Goal: Task Accomplishment & Management: Manage account settings

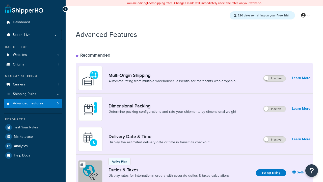
scroll to position [164, 0]
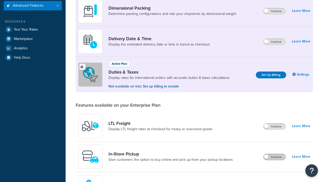
scroll to position [0, 0]
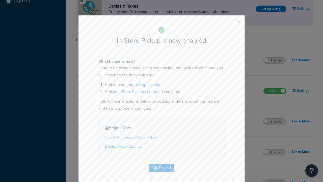
click at [231, 23] on button "button" at bounding box center [231, 23] width 1 height 1
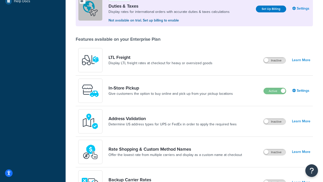
scroll to position [154, 0]
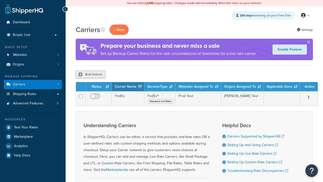
click at [80, 75] on input "checkbox" at bounding box center [81, 74] width 4 height 4
checkbox input "true"
click at [0, 0] on button "Delete" at bounding box center [0, 0] width 0 height 0
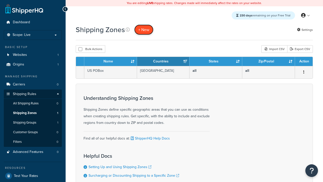
click at [144, 30] on span "+ New" at bounding box center [143, 30] width 11 height 6
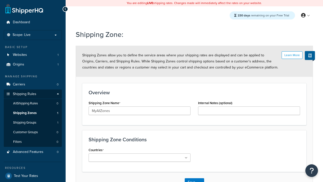
click at [140, 157] on ul at bounding box center [140, 157] width 102 height 8
click at [191, 178] on button "Save" at bounding box center [192, 182] width 14 height 8
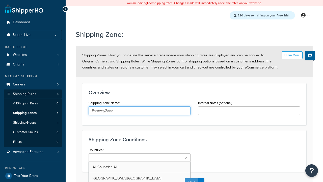
scroll to position [6, 0]
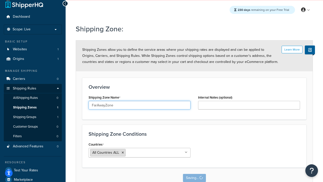
type input "FarAwayZone"
click at [140, 153] on input "Countries" at bounding box center [149, 153] width 45 height 6
click at [106, 153] on span "All Countries ALL" at bounding box center [105, 152] width 27 height 5
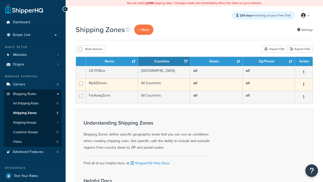
click at [304, 85] on icon "button" at bounding box center [304, 85] width 1 height 4
click at [0, 0] on link "Edit" at bounding box center [0, 0] width 0 height 0
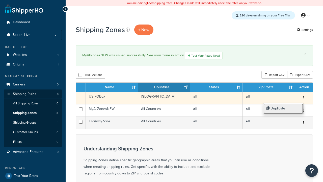
click at [283, 108] on link "Duplicate" at bounding box center [284, 108] width 40 height 10
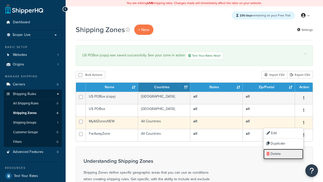
click at [283, 154] on link "Delete" at bounding box center [284, 154] width 40 height 10
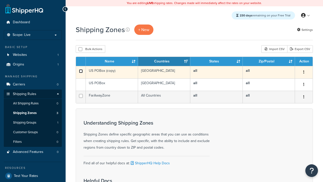
click at [81, 71] on input "checkbox" at bounding box center [81, 71] width 4 height 4
checkbox input "true"
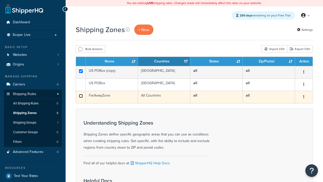
click at [81, 96] on input "checkbox" at bounding box center [81, 96] width 4 height 4
checkbox input "true"
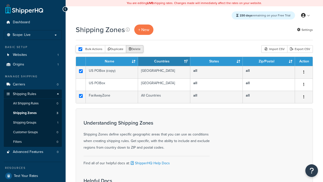
click at [136, 49] on button "Delete" at bounding box center [134, 49] width 17 height 8
